Goal: Task Accomplishment & Management: Use online tool/utility

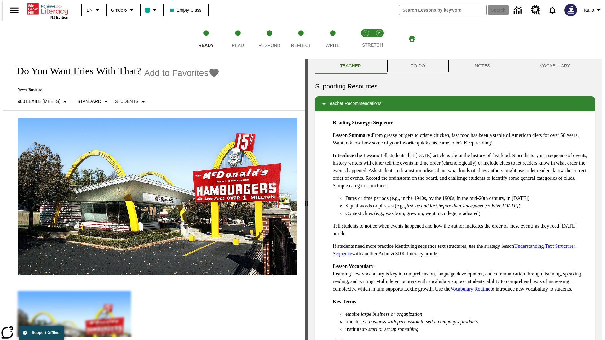
click at [417, 66] on button "TO-DO" at bounding box center [418, 66] width 64 height 15
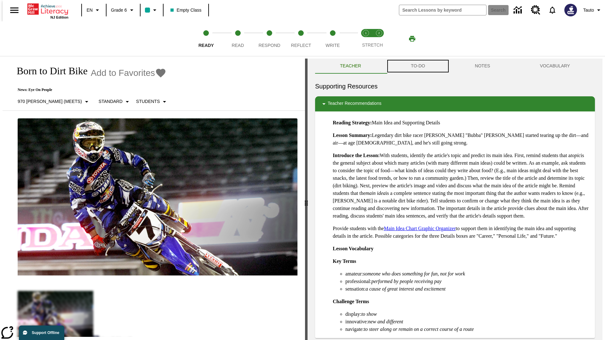
click at [417, 66] on button "TO-DO" at bounding box center [418, 66] width 64 height 15
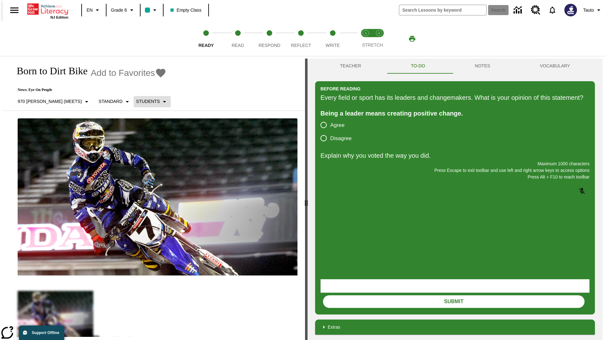
click at [136, 101] on p "Students" at bounding box center [148, 101] width 24 height 7
